Goal: Information Seeking & Learning: Learn about a topic

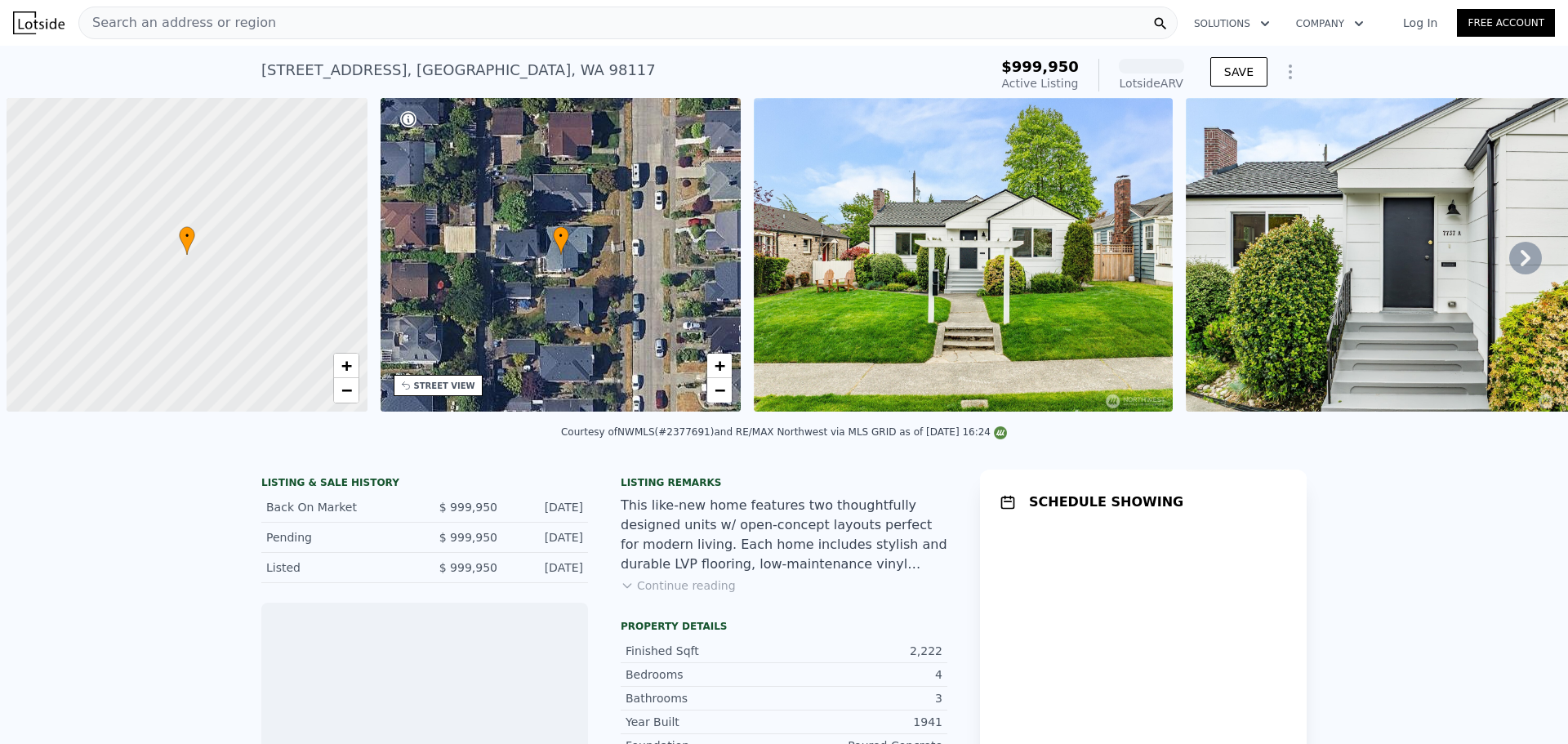
scroll to position [0, 7]
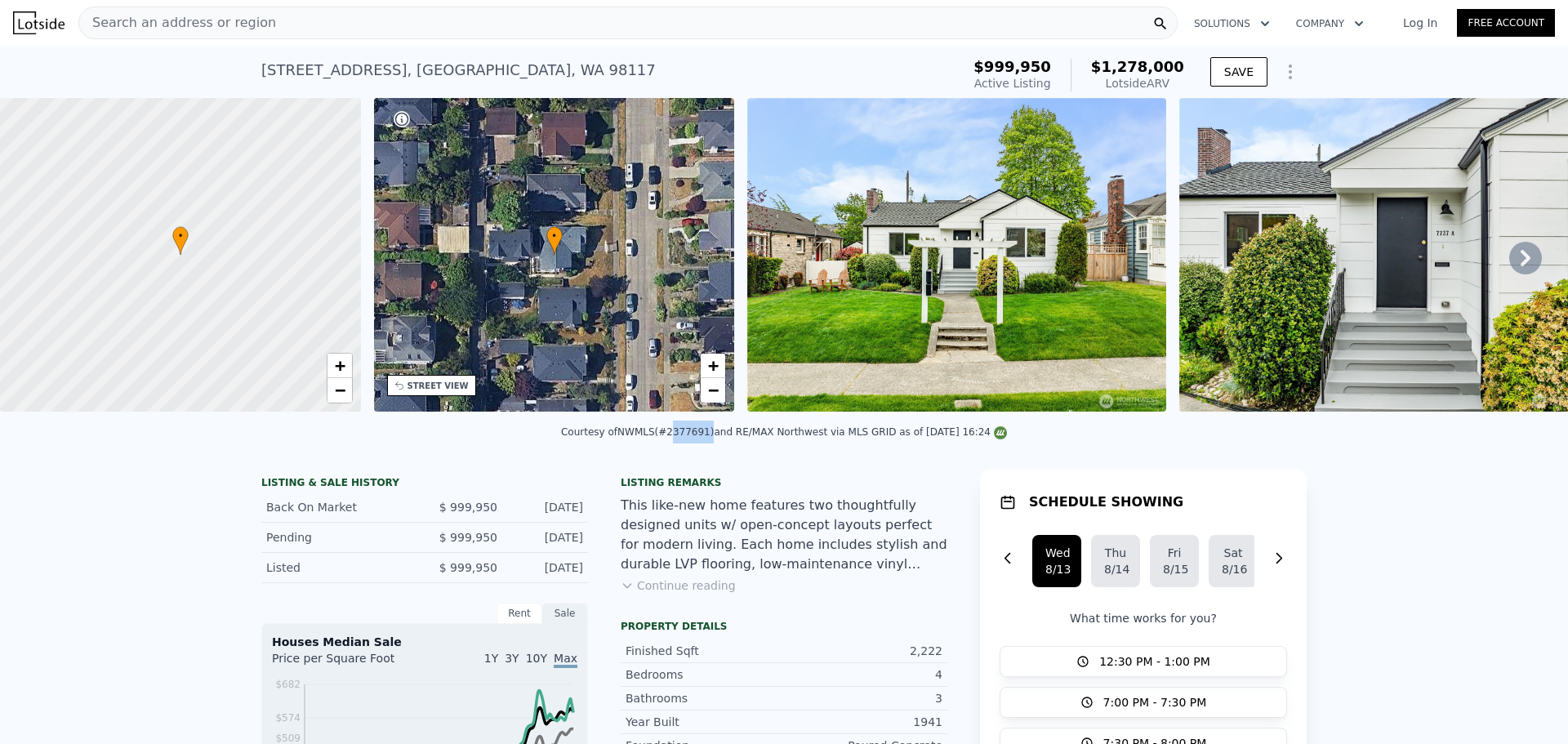
drag, startPoint x: 673, startPoint y: 442, endPoint x: 706, endPoint y: 446, distance: 33.2
click at [706, 438] on div "Courtesy of NWMLS (#2377691) and RE/MAX Northwest via MLS GRID as of 08/12/2025…" at bounding box center [784, 432] width 446 height 12
copy div "2377691"
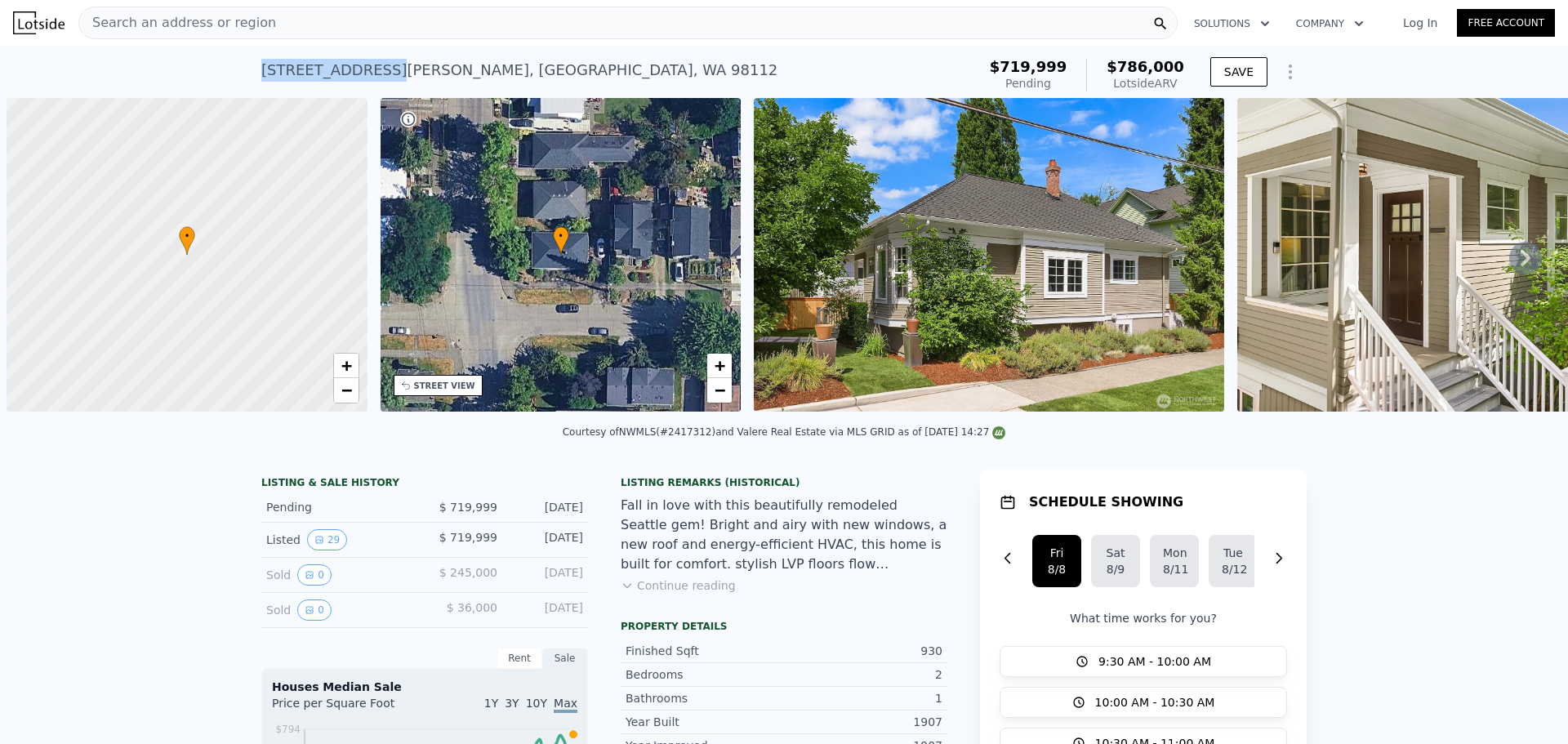
scroll to position [0, 7]
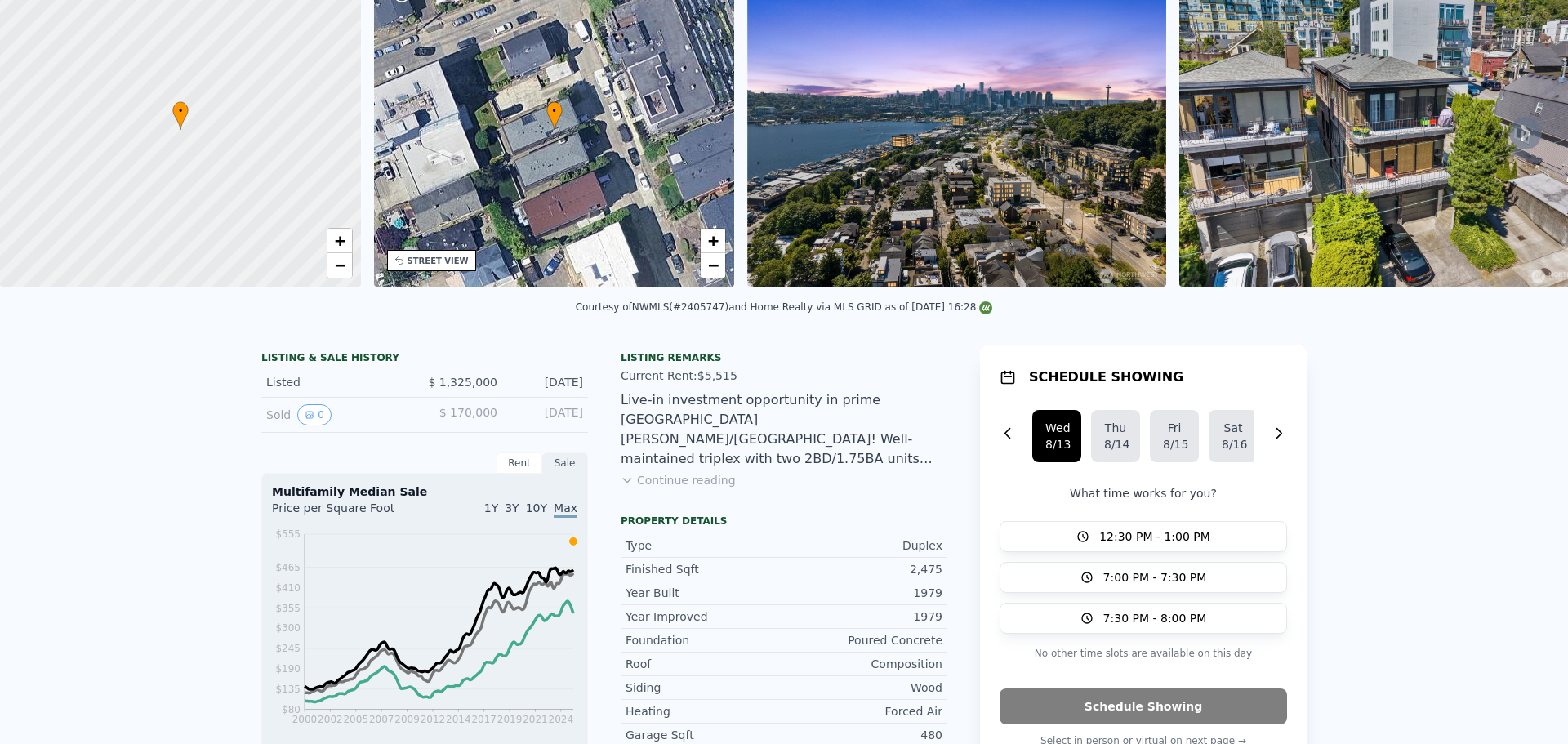
scroll to position [6, 0]
